Goal: Information Seeking & Learning: Learn about a topic

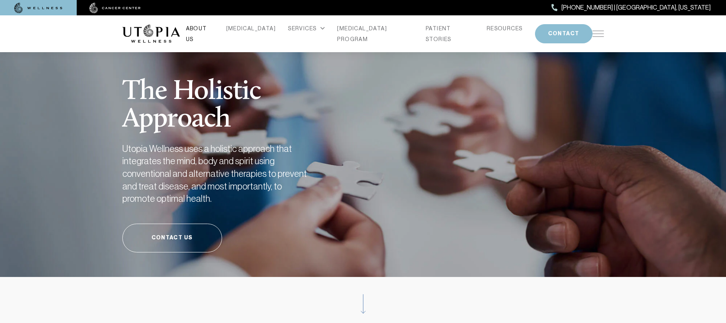
click at [214, 32] on link "ABOUT US" at bounding box center [200, 33] width 28 height 21
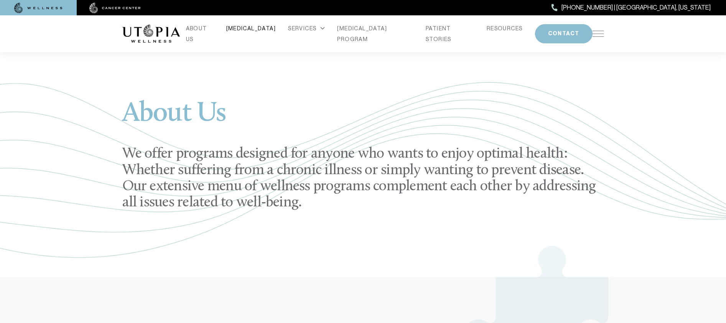
click at [256, 33] on link "[MEDICAL_DATA]" at bounding box center [251, 28] width 50 height 11
click at [604, 33] on img at bounding box center [599, 34] width 12 height 6
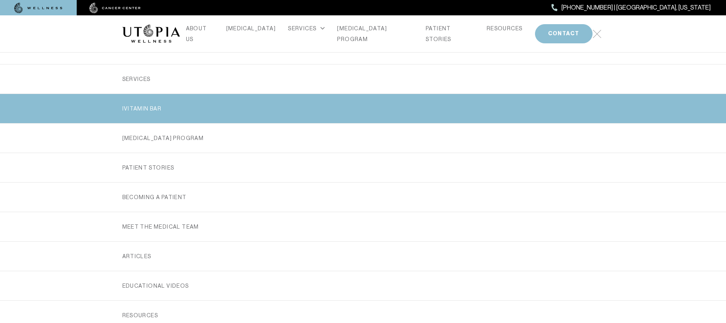
scroll to position [115, 0]
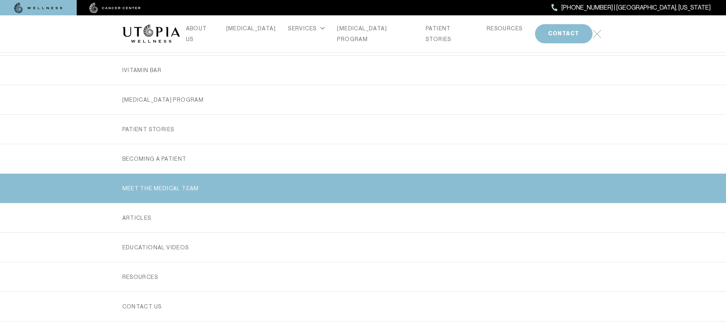
click at [160, 184] on link "MEET THE MEDICAL TEAM" at bounding box center [363, 188] width 482 height 29
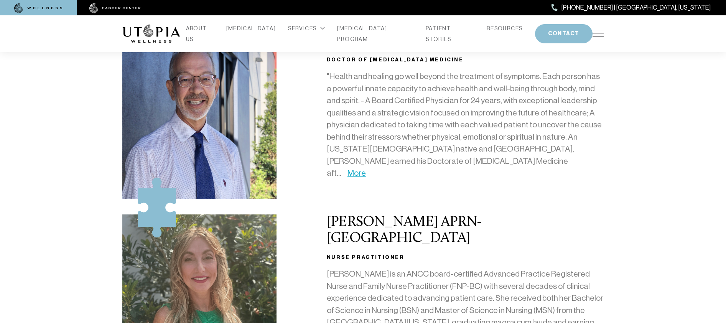
scroll to position [153, 0]
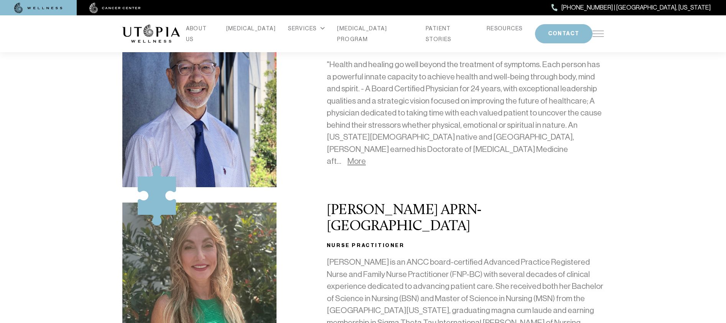
click at [366, 157] on link "More" at bounding box center [357, 161] width 18 height 9
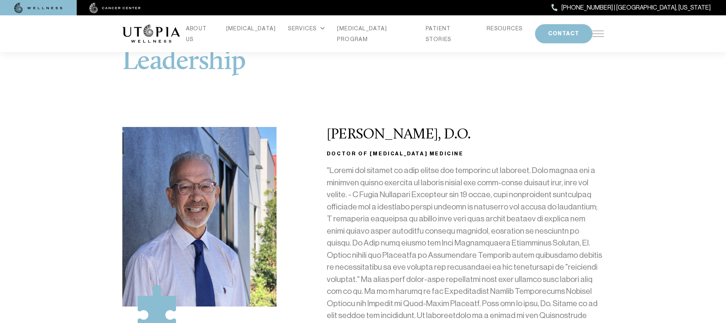
scroll to position [0, 0]
